Goal: Task Accomplishment & Management: Use online tool/utility

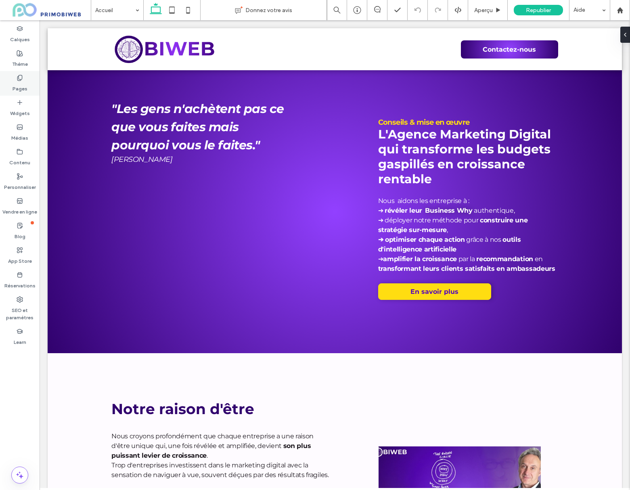
click at [17, 77] on use at bounding box center [19, 77] width 4 height 5
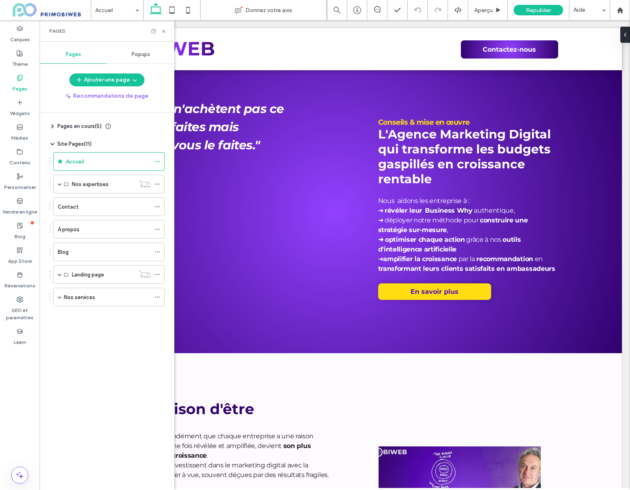
click at [79, 299] on label "Nos services" at bounding box center [79, 297] width 31 height 14
click at [88, 276] on div at bounding box center [315, 245] width 630 height 490
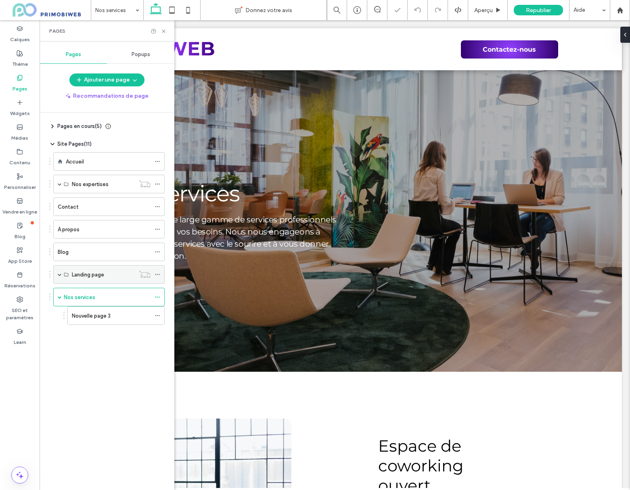
click at [58, 275] on span at bounding box center [60, 274] width 4 height 4
click at [98, 294] on label "LP - Lead gen" at bounding box center [88, 293] width 33 height 14
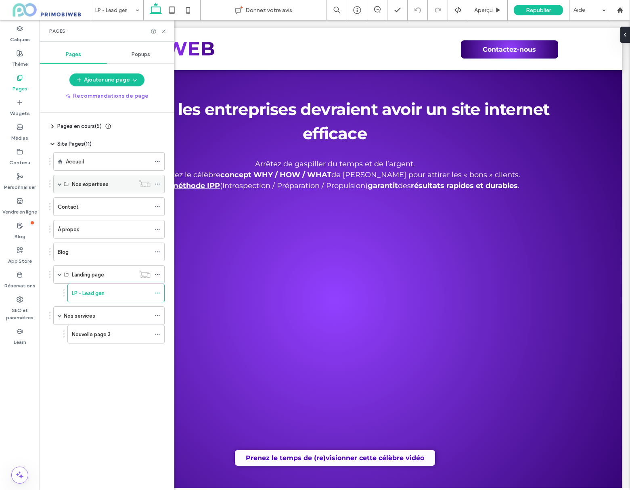
click at [60, 185] on span at bounding box center [60, 184] width 4 height 4
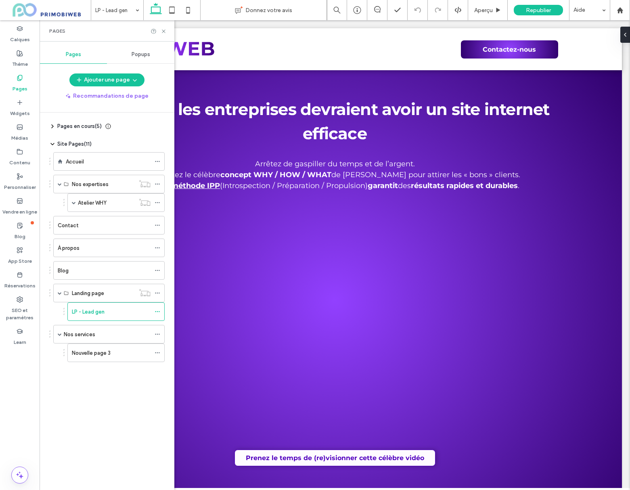
click at [102, 203] on label "Atelier WHY" at bounding box center [92, 203] width 29 height 14
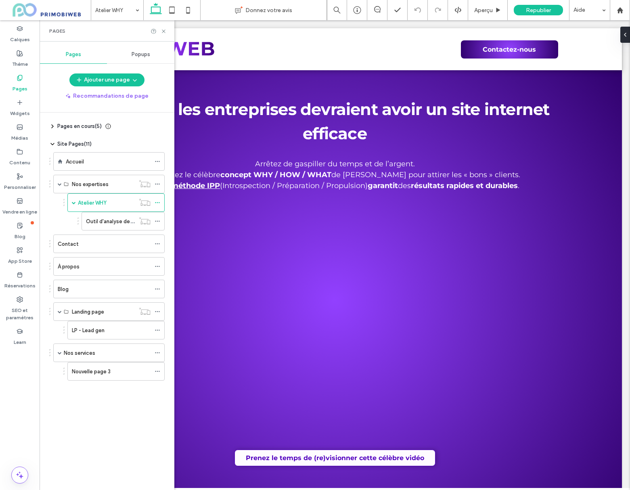
click at [115, 221] on div at bounding box center [315, 245] width 630 height 490
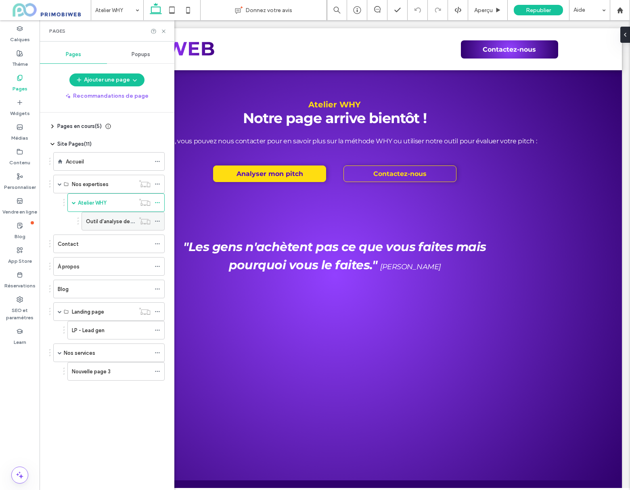
click at [119, 226] on div "Outil d'analyse de pitch" at bounding box center [110, 221] width 49 height 18
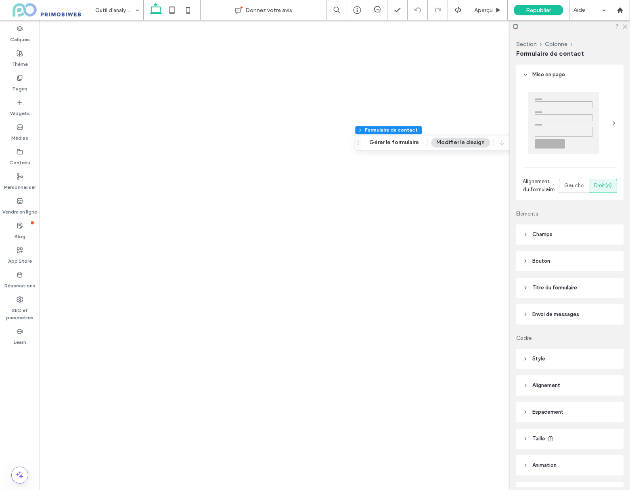
type input "*"
type input "***"
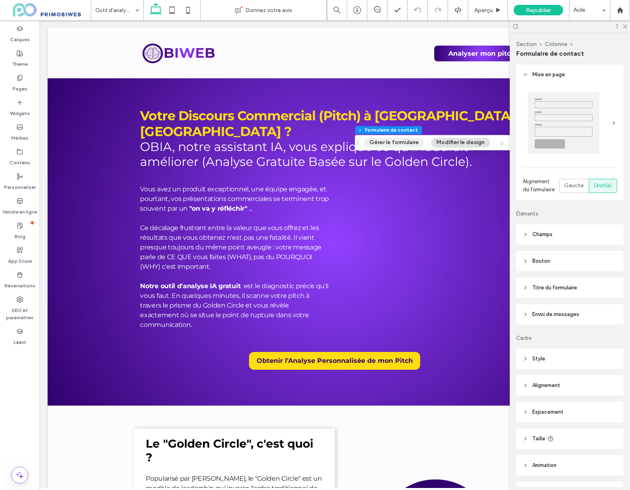
scroll to position [627, 0]
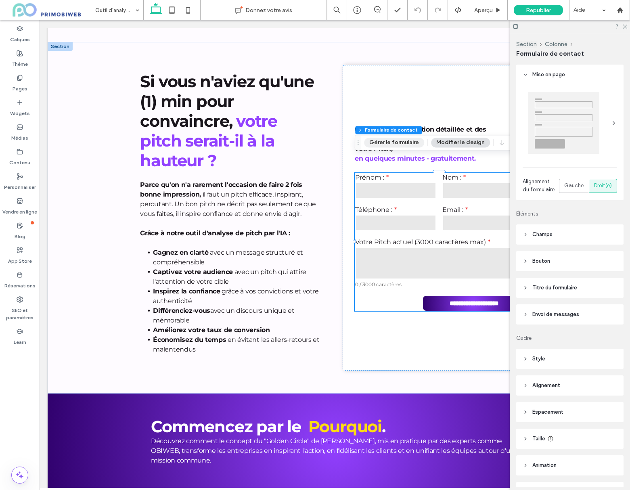
click at [380, 144] on button "Gérer le formulaire" at bounding box center [394, 143] width 60 height 10
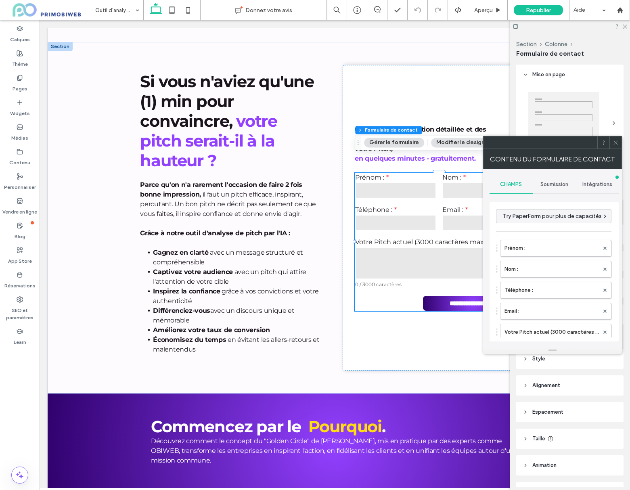
click at [593, 190] on div "Intégrations" at bounding box center [596, 185] width 43 height 18
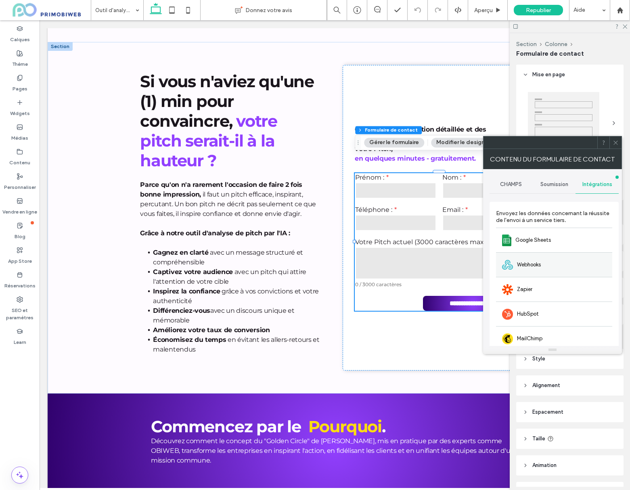
click at [541, 268] on span "Webhooks" at bounding box center [529, 265] width 24 height 8
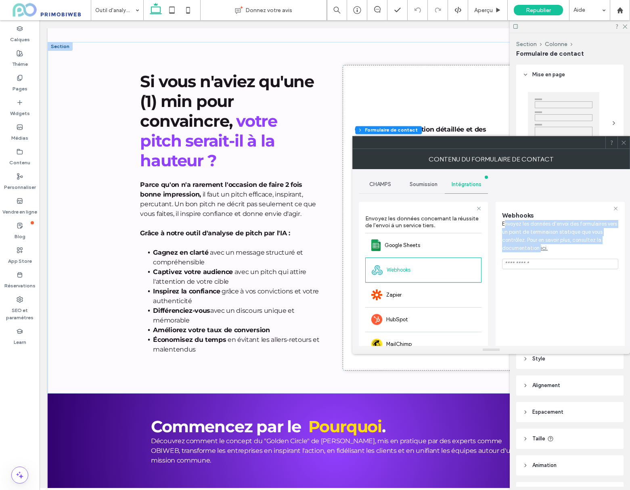
drag, startPoint x: 504, startPoint y: 223, endPoint x: 556, endPoint y: 262, distance: 64.8
click at [586, 251] on span "Envoyez les données d'envoi des formulaires vers un point de terminaison statiq…" at bounding box center [560, 236] width 116 height 32
click at [548, 267] on input "url" at bounding box center [560, 264] width 116 height 10
click at [543, 249] on div "ici." at bounding box center [544, 248] width 7 height 8
click at [542, 248] on div "ici." at bounding box center [544, 248] width 7 height 8
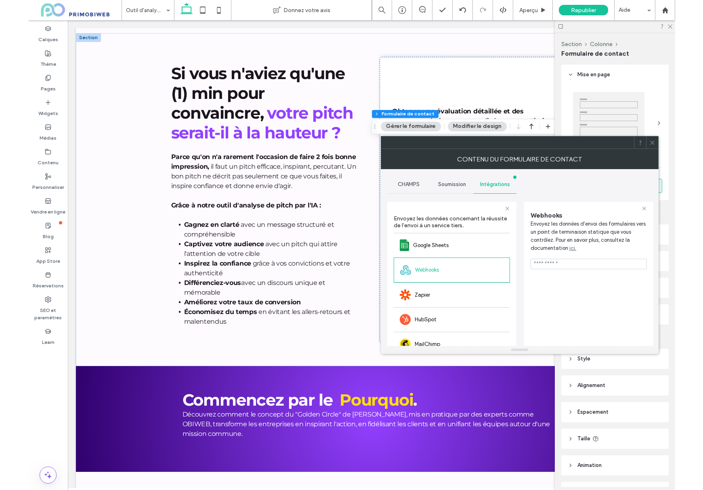
scroll to position [633, 0]
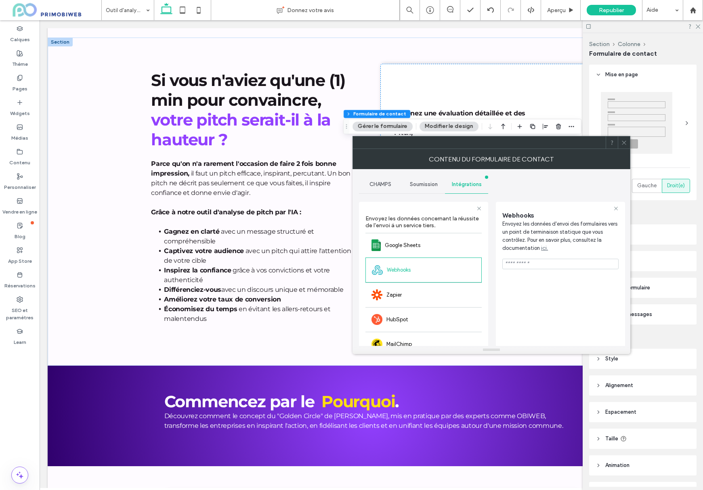
click at [544, 249] on div "ici." at bounding box center [544, 248] width 7 height 8
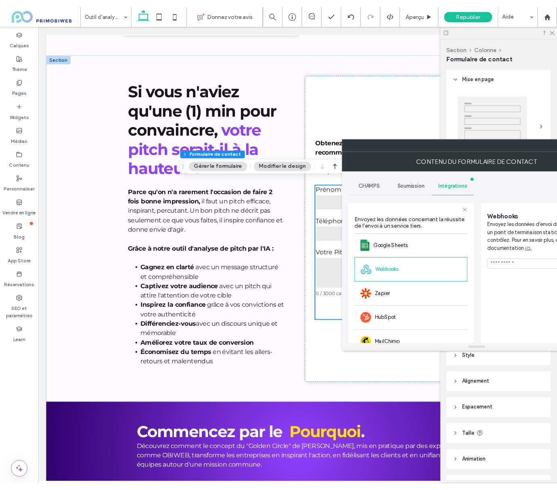
scroll to position [658, 0]
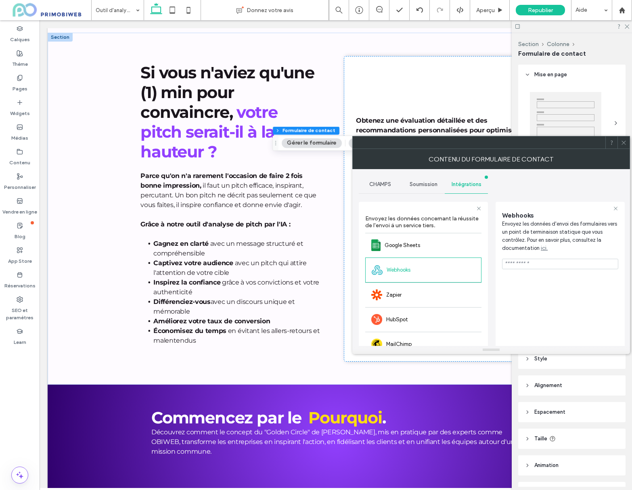
scroll to position [627, 0]
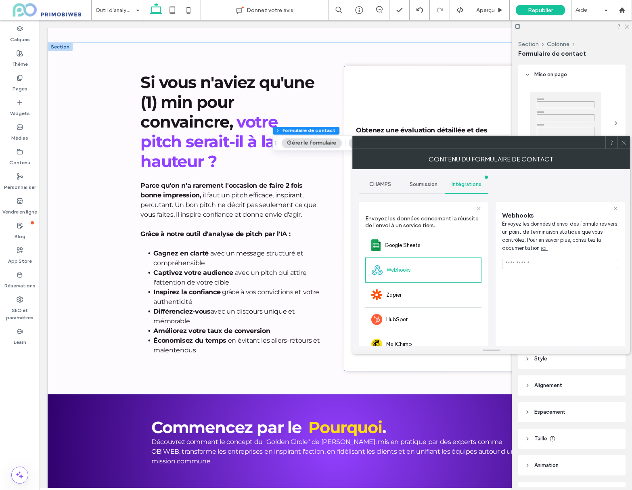
click at [545, 249] on div "ici." at bounding box center [544, 248] width 7 height 8
click at [543, 250] on div "ici." at bounding box center [544, 248] width 7 height 8
click at [542, 250] on div "ici." at bounding box center [544, 248] width 7 height 8
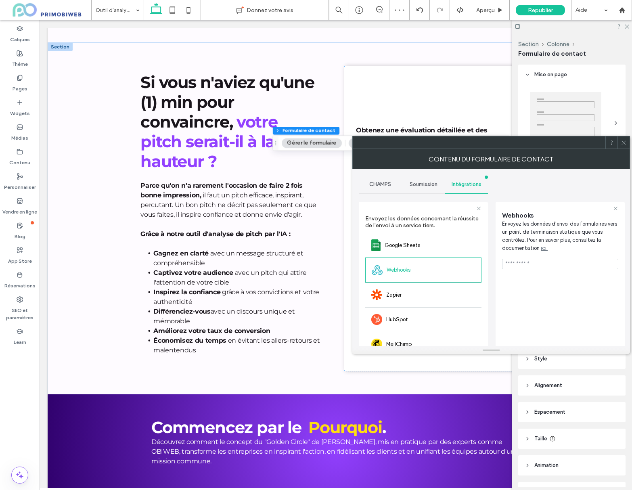
click at [542, 250] on div "ici." at bounding box center [544, 248] width 7 height 8
drag, startPoint x: 542, startPoint y: 250, endPoint x: 537, endPoint y: 249, distance: 5.1
click at [542, 250] on div "ici." at bounding box center [544, 248] width 7 height 8
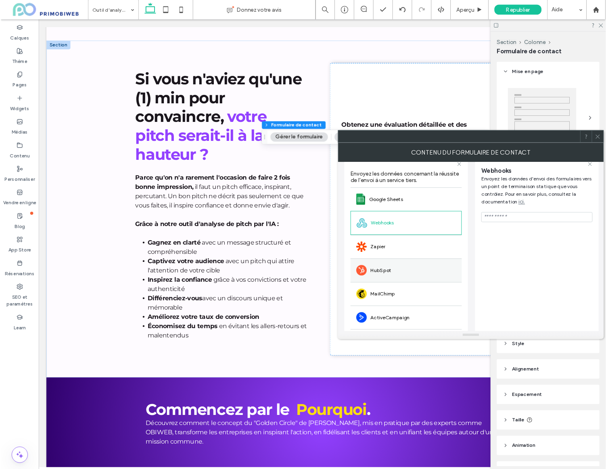
scroll to position [68, 0]
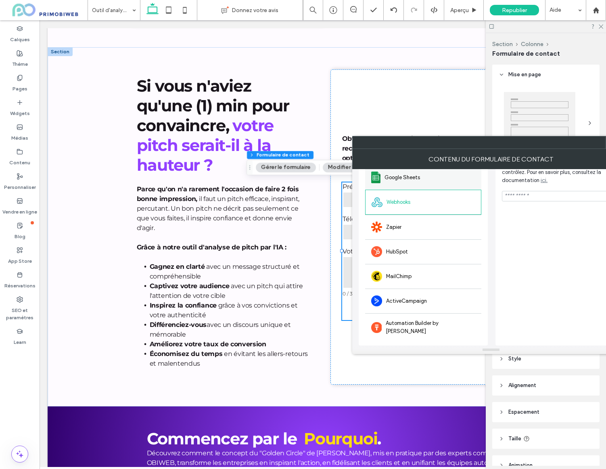
click at [394, 183] on div "Google Sheets" at bounding box center [423, 177] width 116 height 25
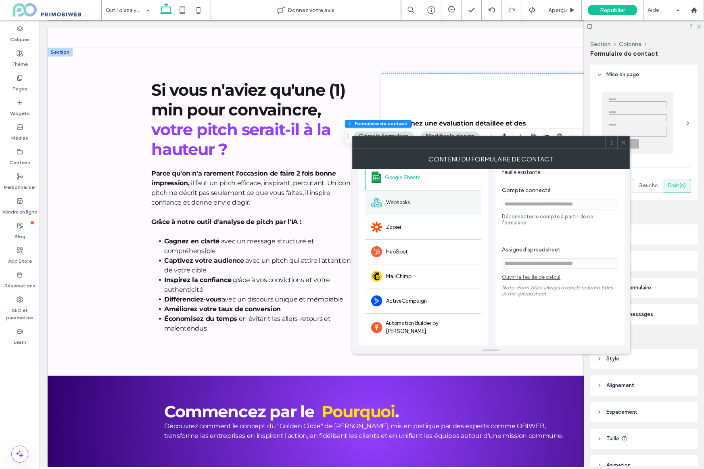
drag, startPoint x: 380, startPoint y: 198, endPoint x: 392, endPoint y: 198, distance: 12.1
click at [380, 198] on div at bounding box center [376, 203] width 11 height 10
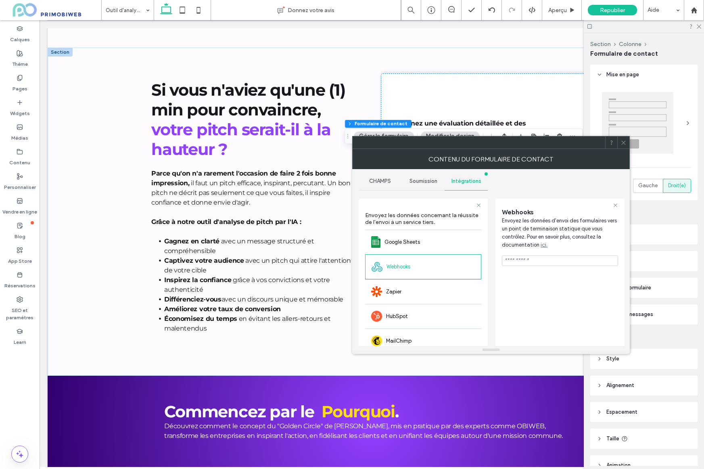
scroll to position [0, 0]
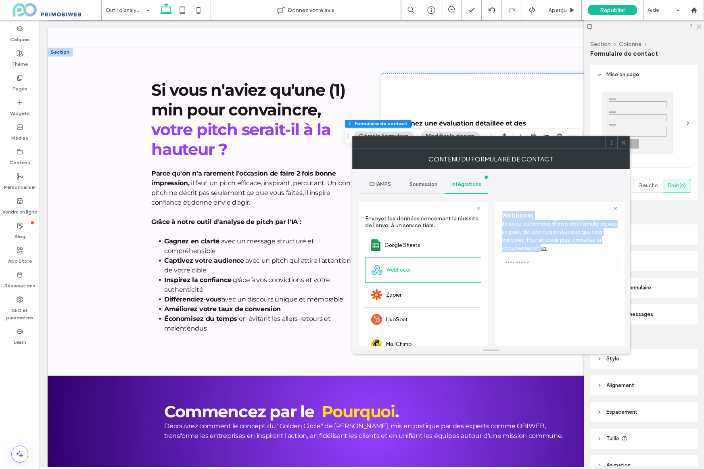
drag, startPoint x: 500, startPoint y: 213, endPoint x: 571, endPoint y: 268, distance: 89.2
click at [571, 268] on div "Webhooks Envoyez les données d'envoi des formulaires vers un point de terminais…" at bounding box center [560, 307] width 129 height 211
